Goal: Check status: Check status

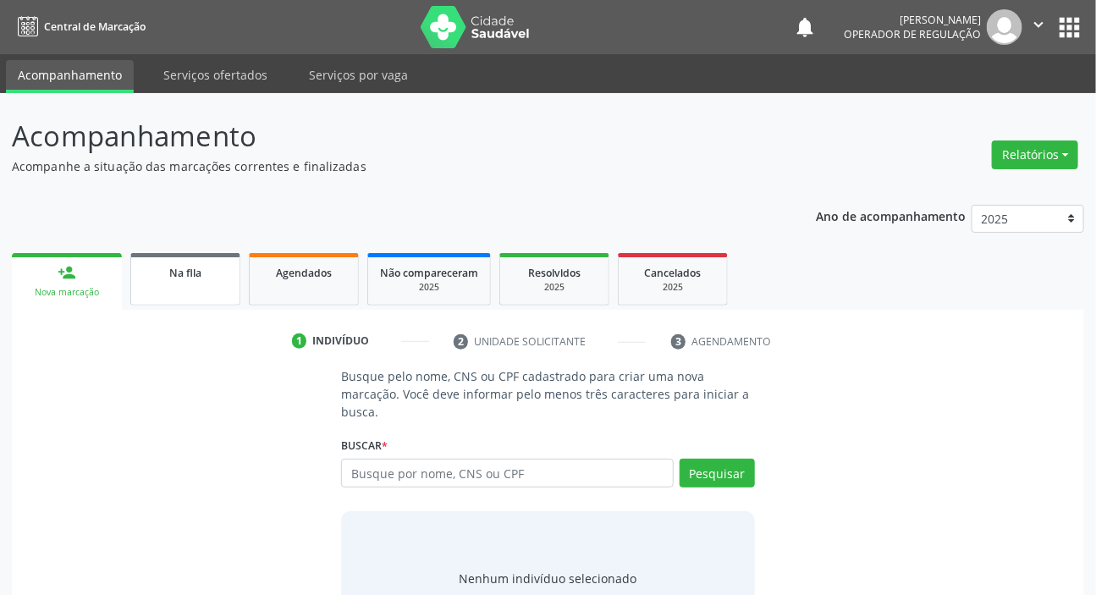
click at [211, 283] on link "Na fila" at bounding box center [185, 279] width 110 height 52
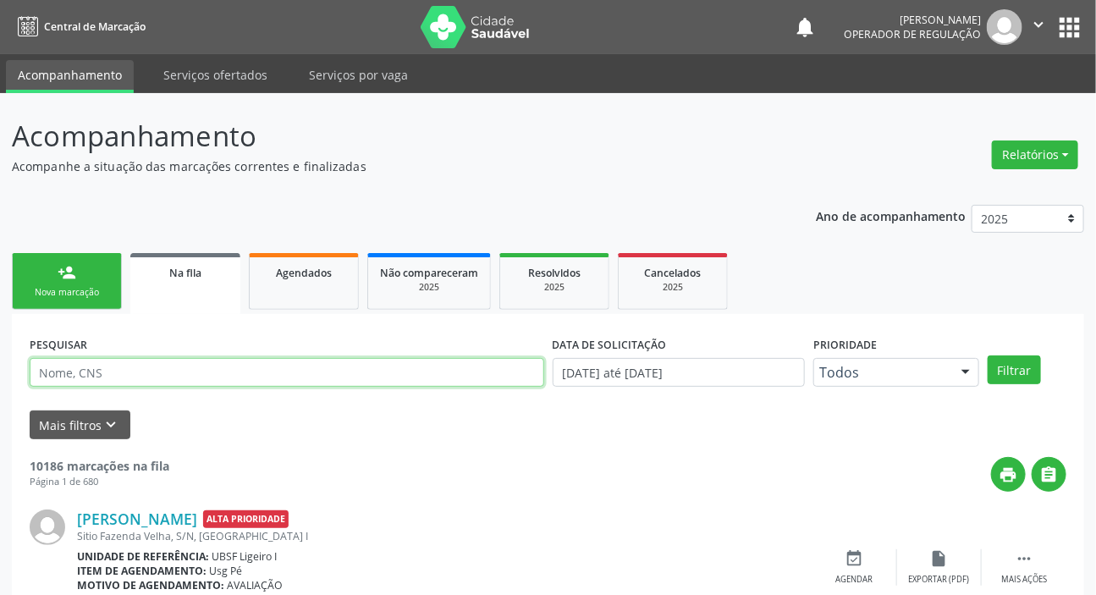
click at [355, 372] on input "text" at bounding box center [287, 372] width 515 height 29
type input "705002856342855"
click at [988, 355] on button "Filtrar" at bounding box center [1014, 369] width 53 height 29
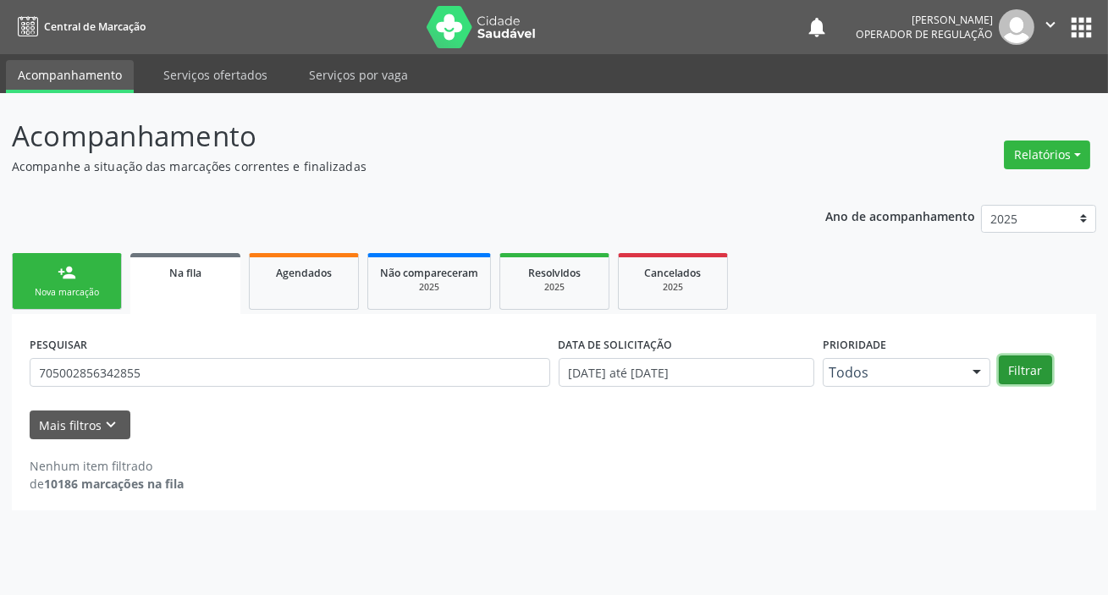
click at [1028, 359] on button "Filtrar" at bounding box center [1025, 369] width 53 height 29
click at [1030, 359] on button "Filtrar" at bounding box center [1025, 369] width 53 height 29
click at [52, 388] on div "PESQUISAR 705002856342855" at bounding box center [289, 365] width 529 height 66
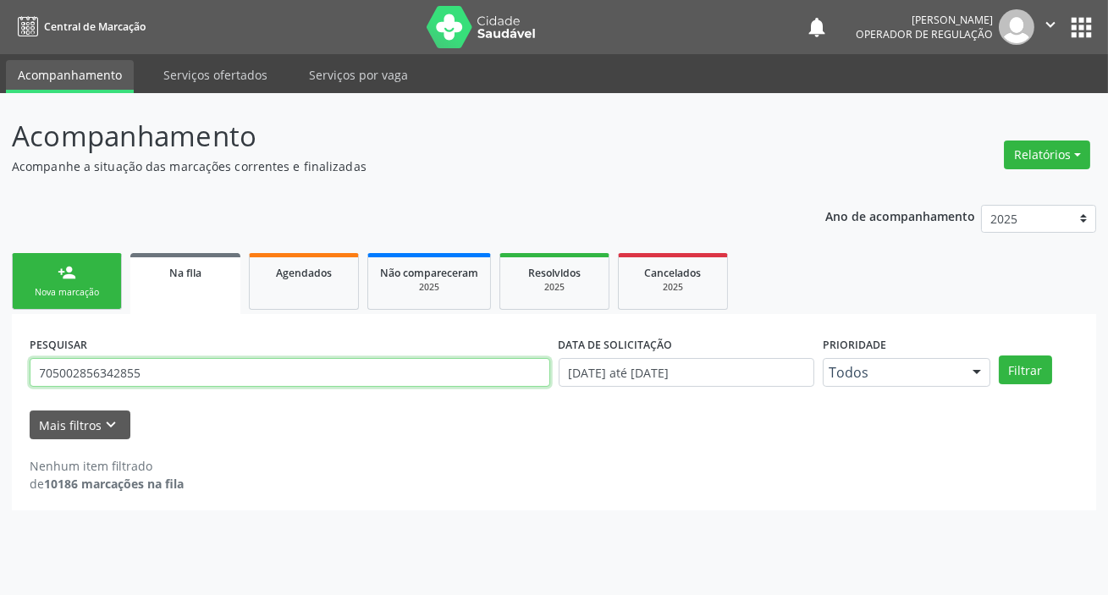
click at [63, 371] on input "705002856342855" at bounding box center [290, 372] width 521 height 29
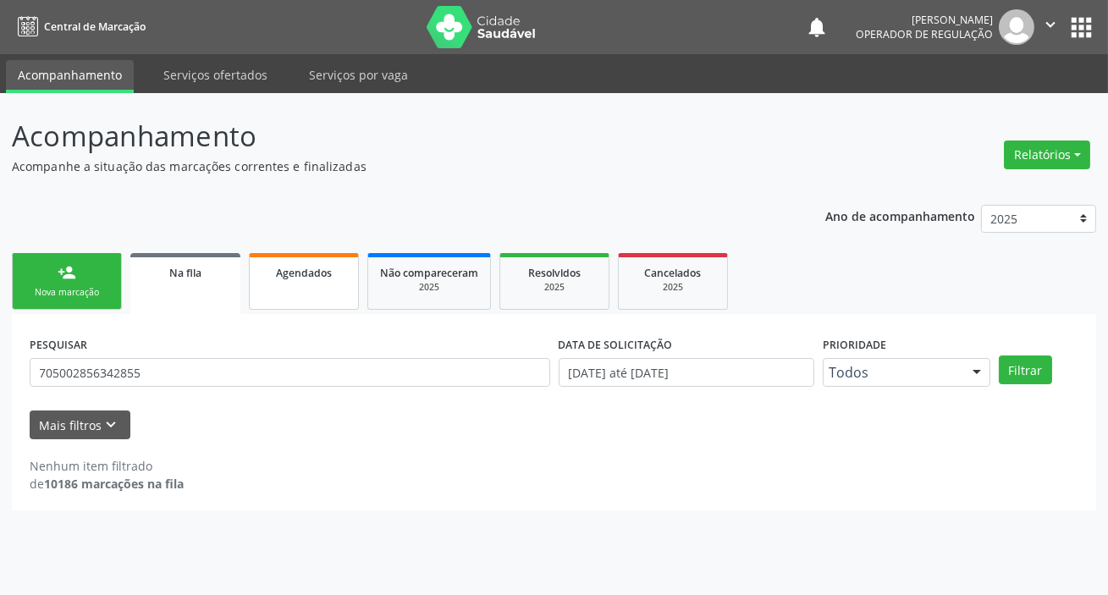
click at [315, 300] on link "Agendados" at bounding box center [304, 281] width 110 height 57
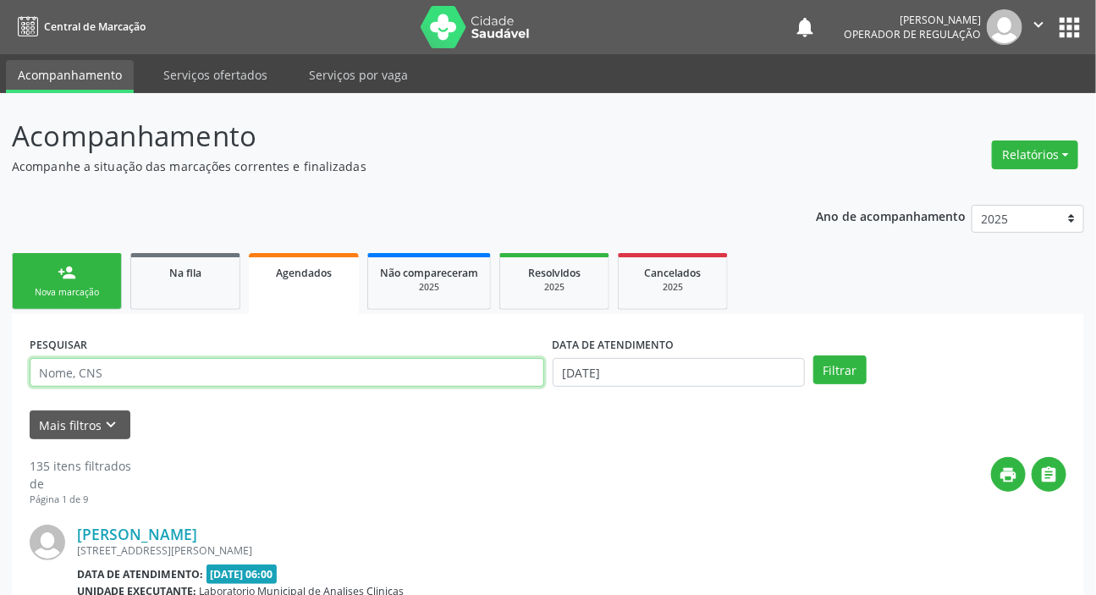
click at [295, 366] on input "text" at bounding box center [287, 372] width 515 height 29
paste input "705002856342855"
type input "705002856342855"
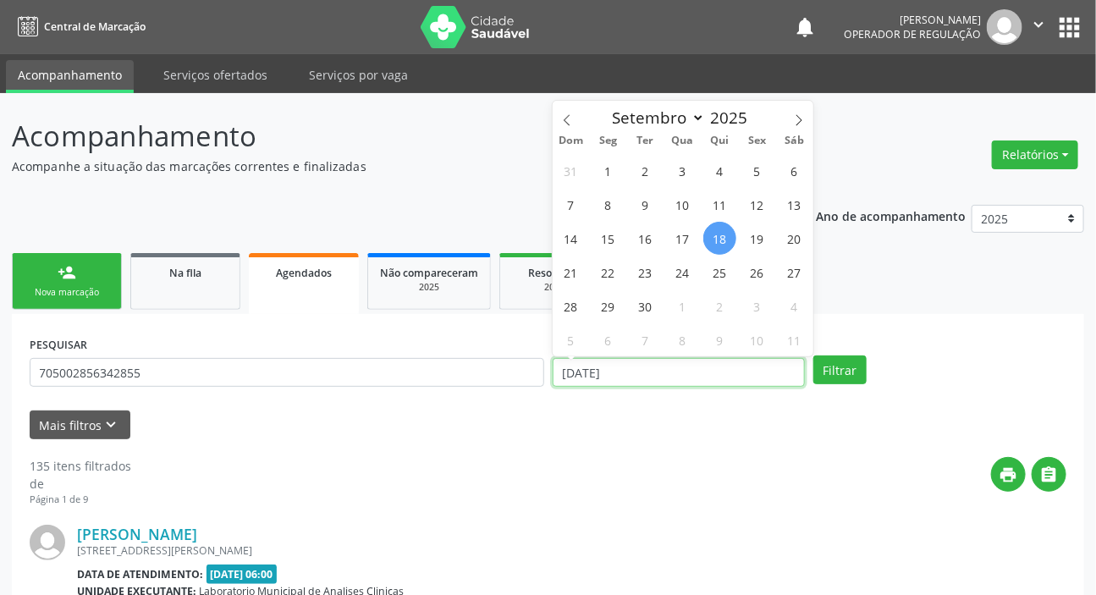
click at [677, 370] on input "[DATE]" at bounding box center [679, 372] width 253 height 29
click at [833, 355] on button "Filtrar" at bounding box center [839, 369] width 53 height 29
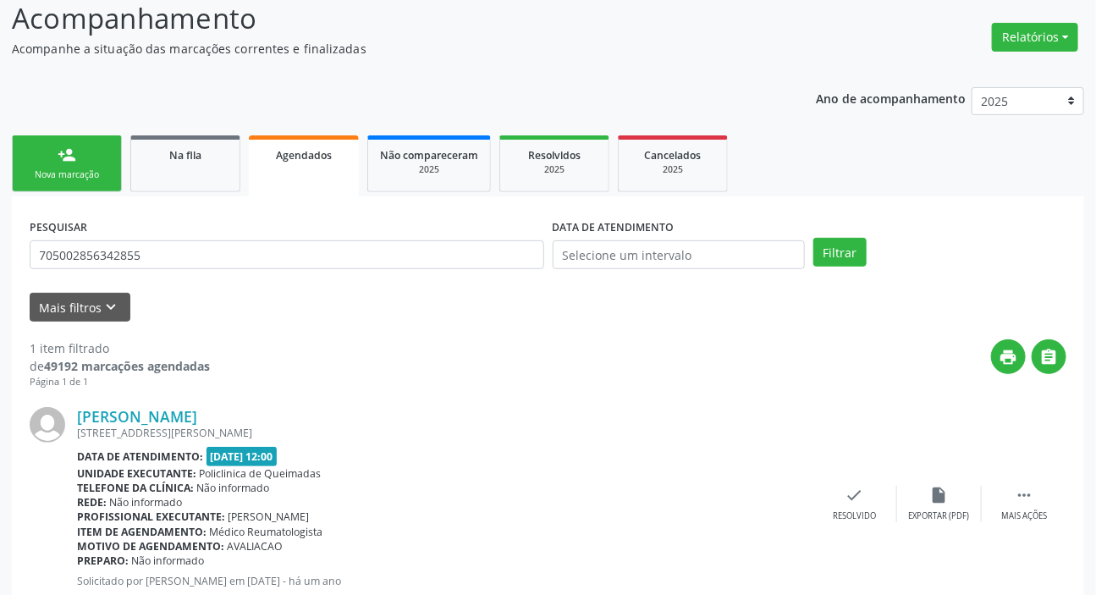
scroll to position [92, 0]
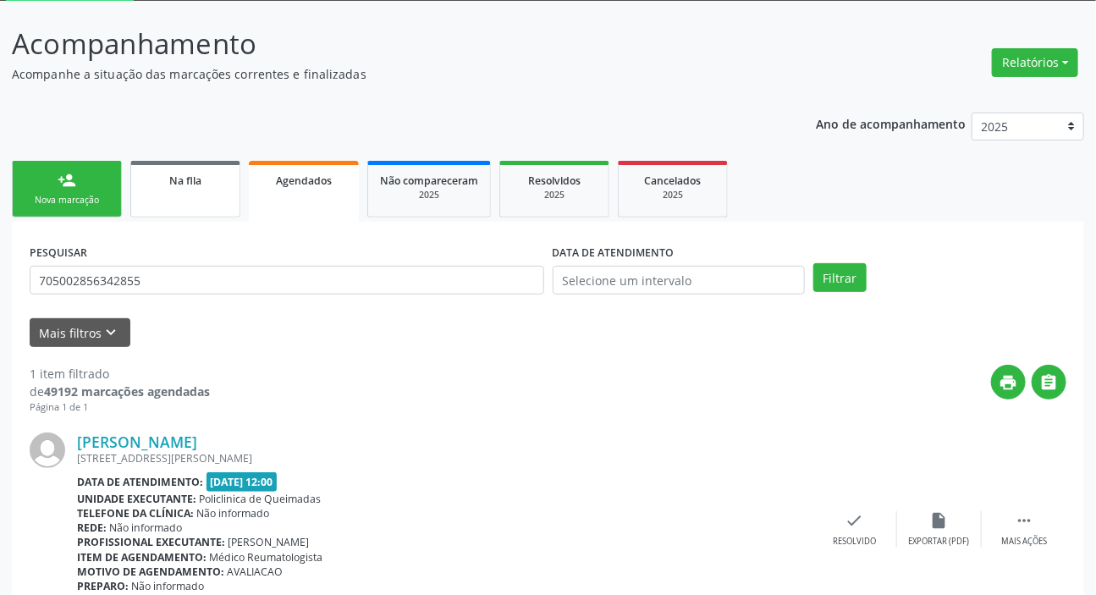
click at [201, 191] on link "Na fila" at bounding box center [185, 189] width 110 height 57
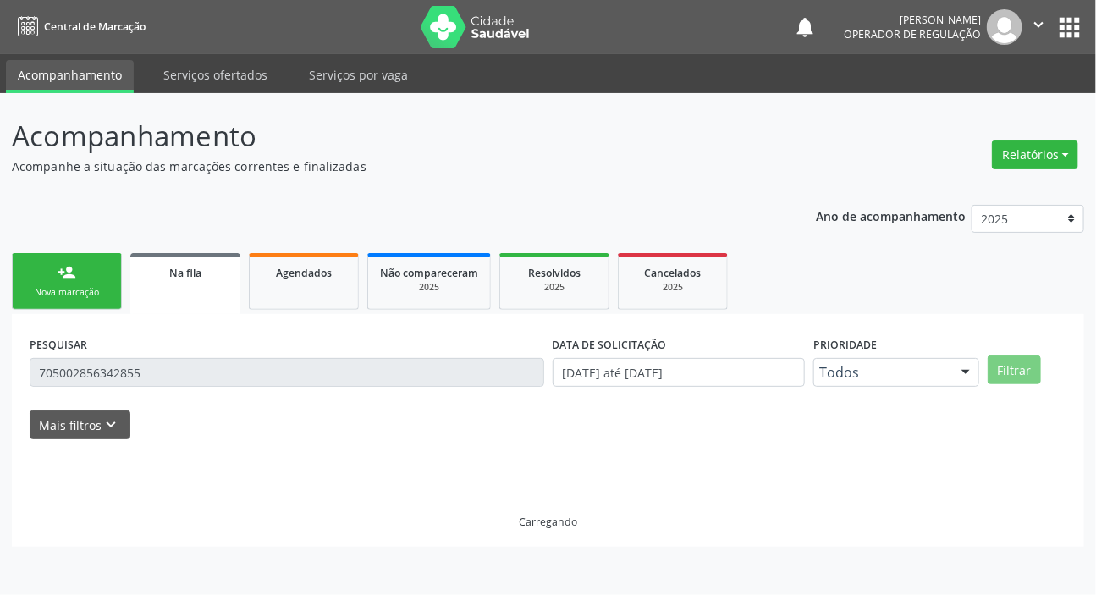
scroll to position [0, 0]
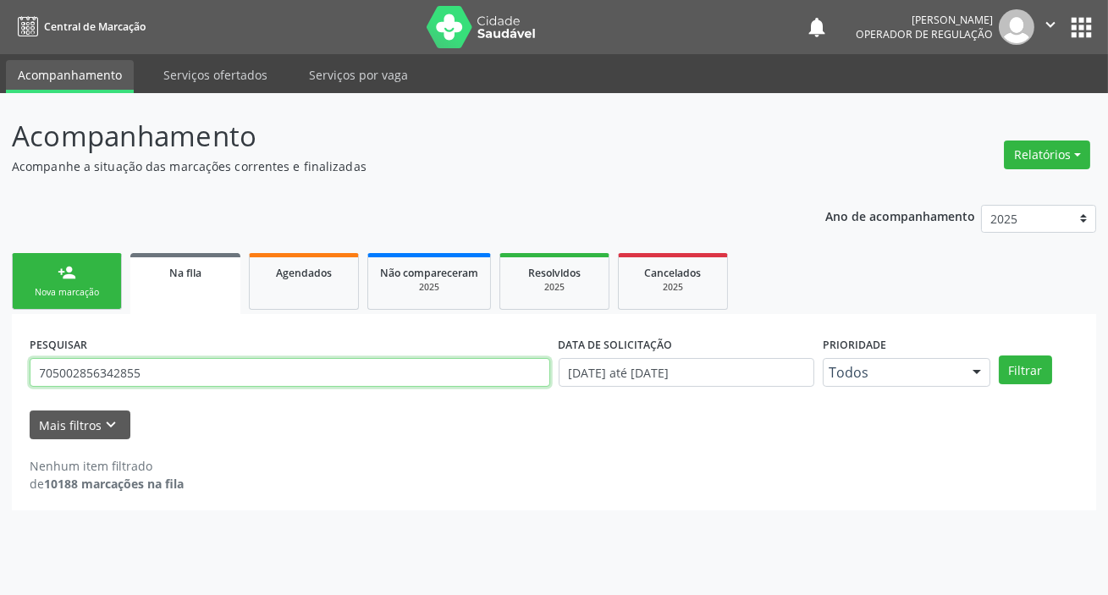
click at [283, 376] on input "705002856342855" at bounding box center [290, 372] width 521 height 29
click at [999, 355] on button "Filtrar" at bounding box center [1025, 369] width 53 height 29
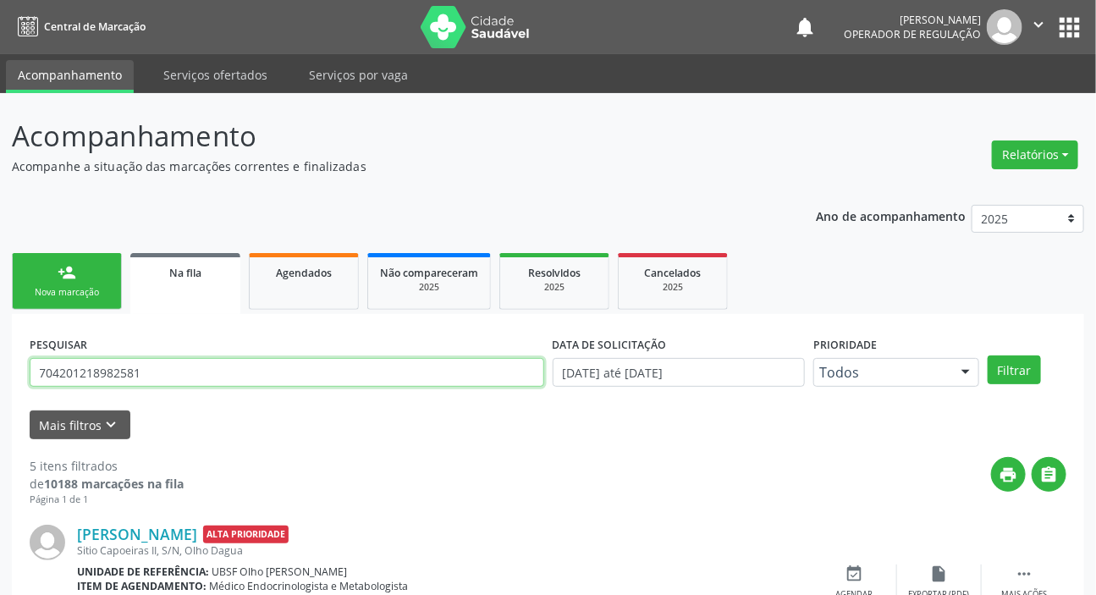
click at [114, 363] on input "704201218982581" at bounding box center [287, 372] width 515 height 29
type input "708500324287971"
click at [988, 355] on button "Filtrar" at bounding box center [1014, 369] width 53 height 29
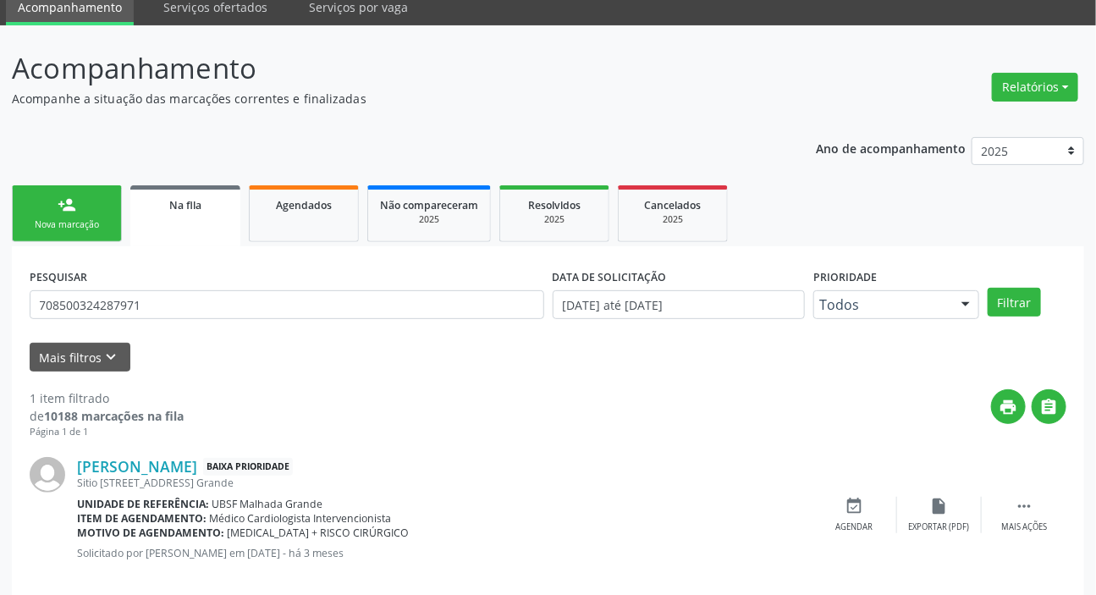
scroll to position [91, 0]
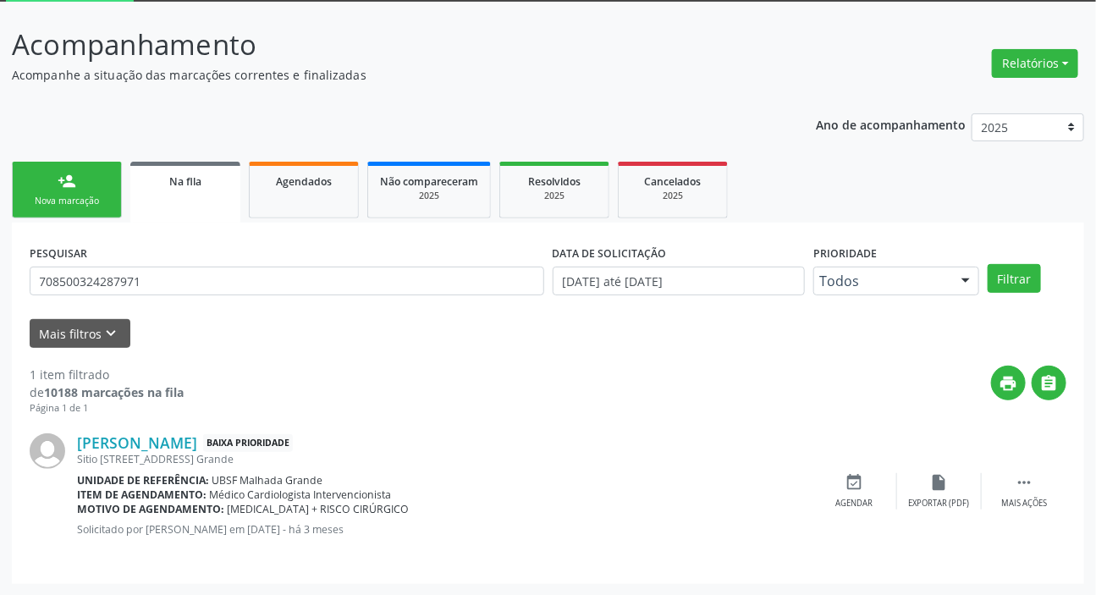
click at [149, 214] on link "Na fila" at bounding box center [185, 192] width 110 height 61
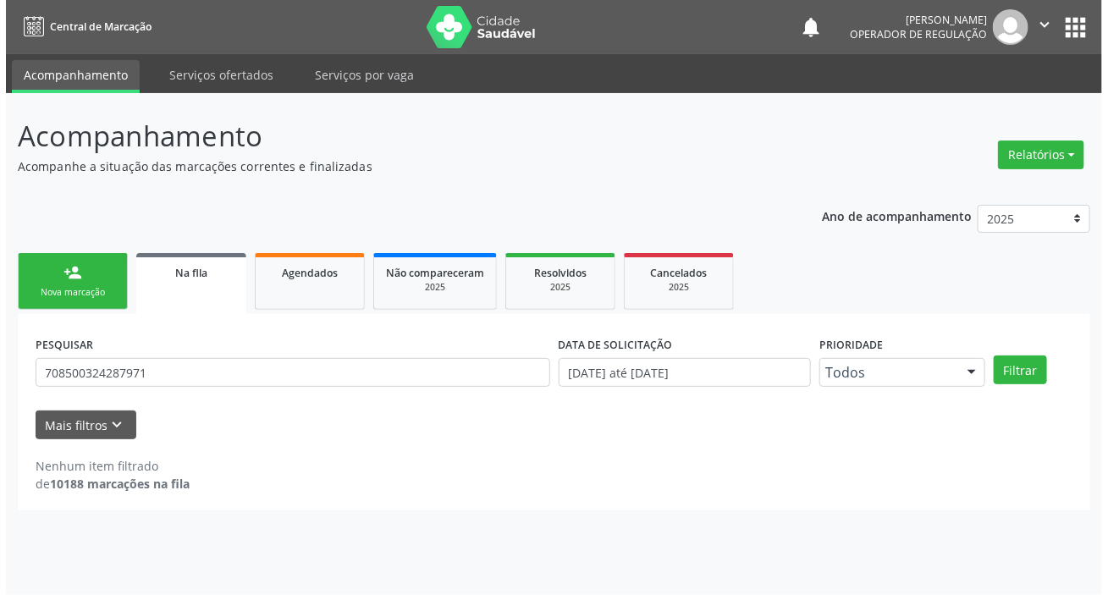
scroll to position [0, 0]
